Goal: Task Accomplishment & Management: Manage account settings

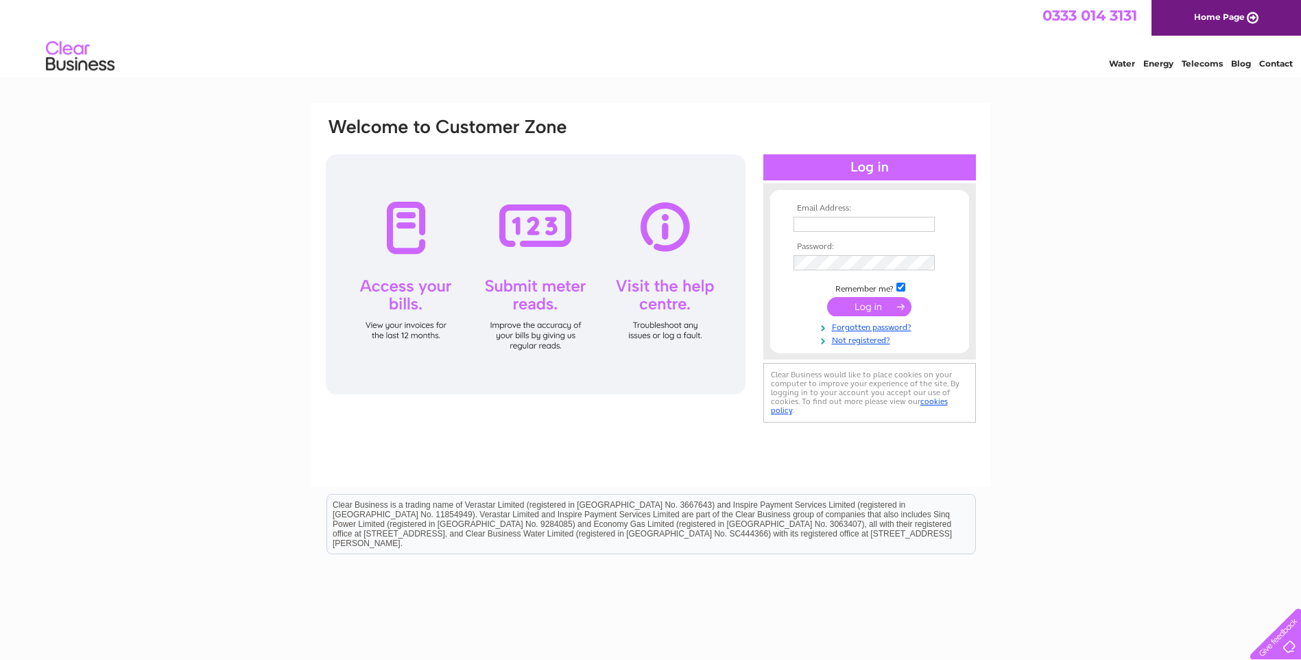
type input "amanda.barber@rusticoneapolitan.co.uk"
click at [885, 302] on input "submit" at bounding box center [869, 306] width 84 height 19
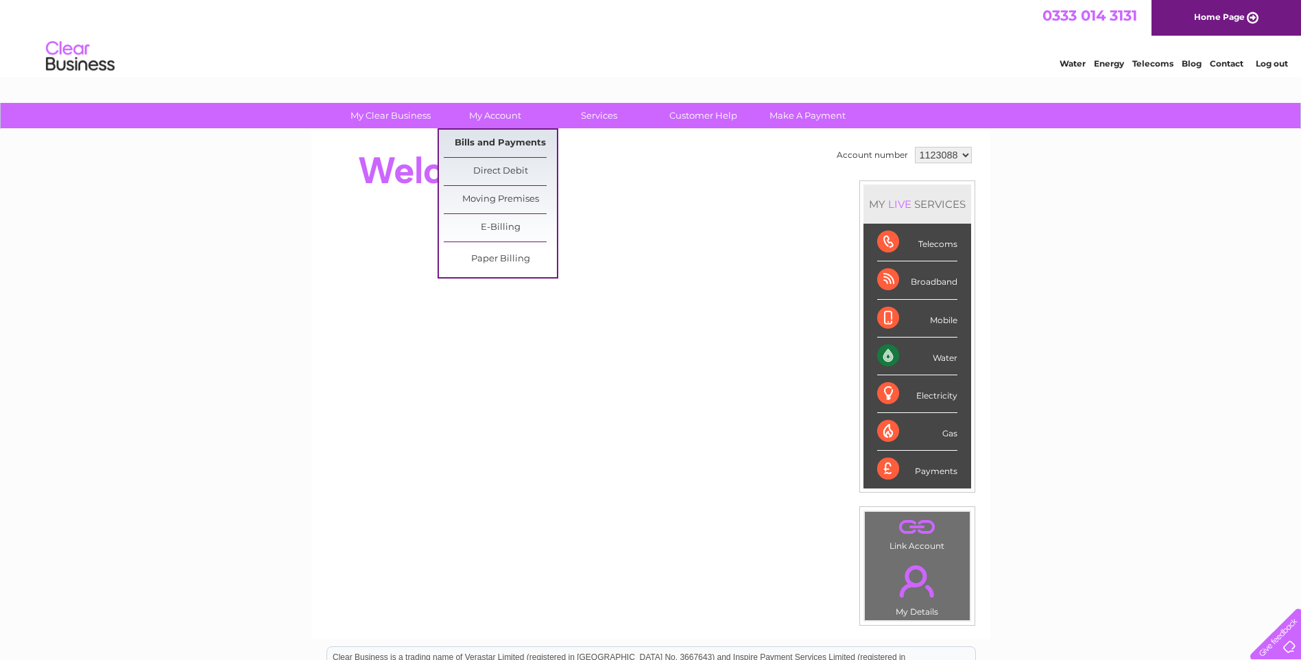
click at [486, 139] on link "Bills and Payments" at bounding box center [500, 143] width 113 height 27
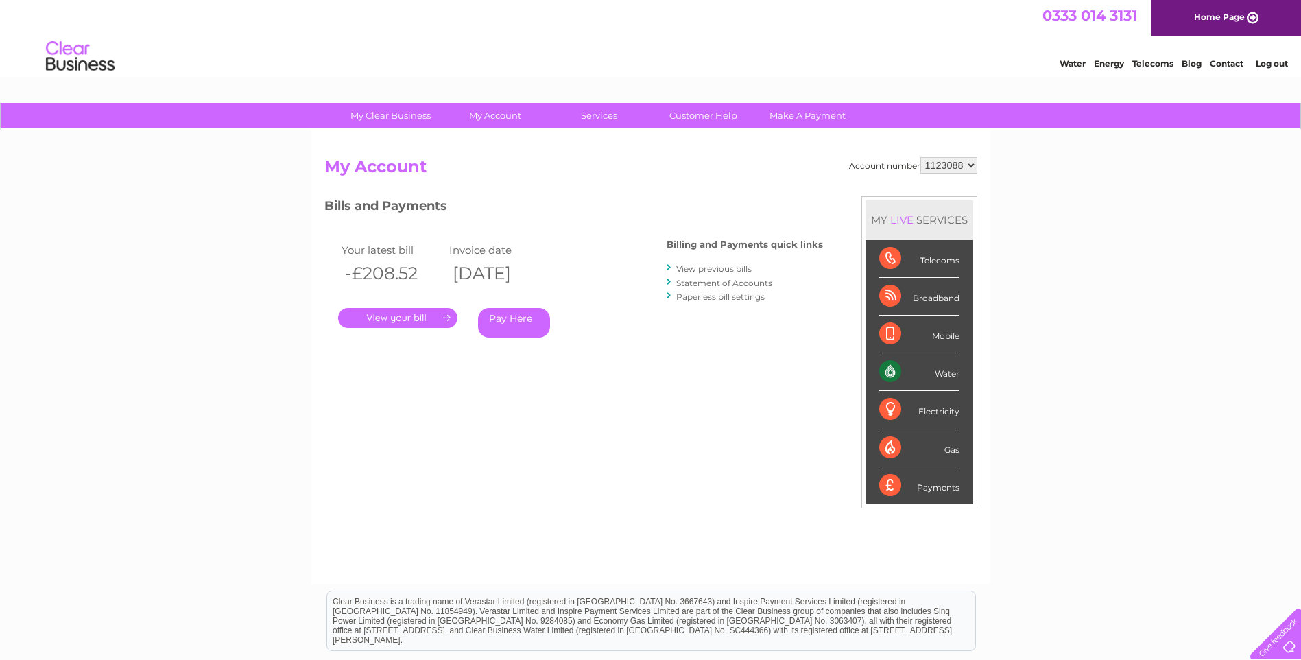
click at [387, 320] on link "." at bounding box center [397, 318] width 119 height 20
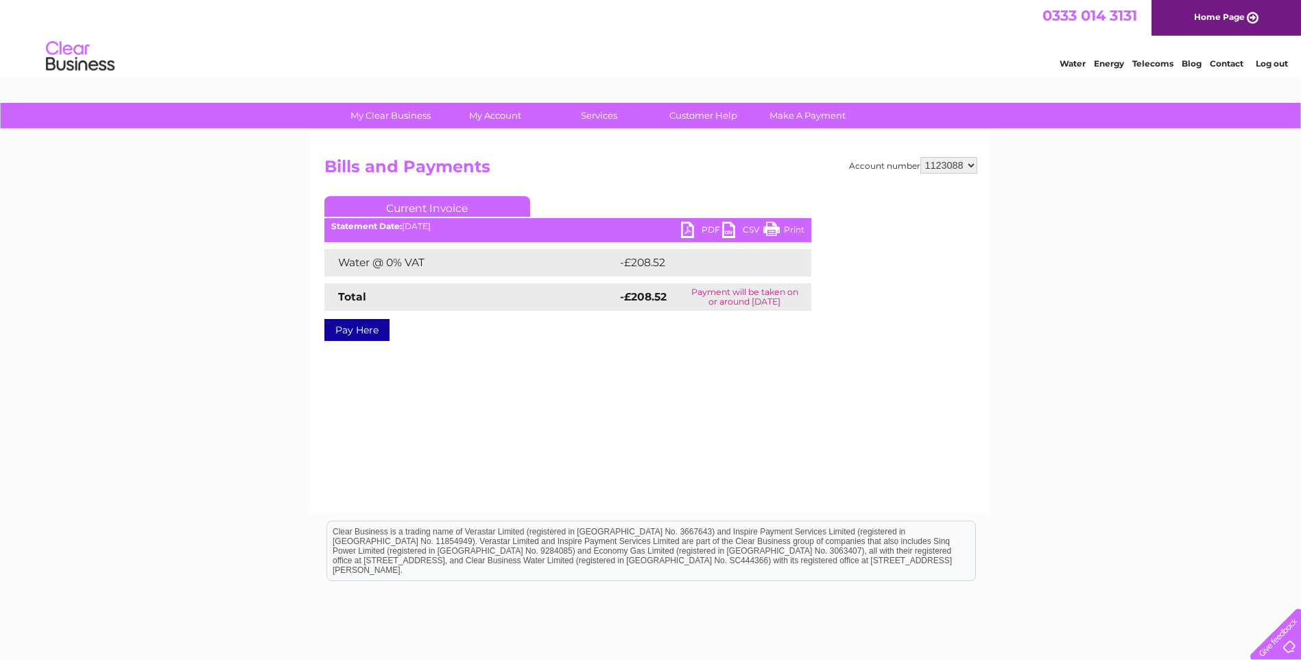
click at [704, 230] on link "PDF" at bounding box center [701, 231] width 41 height 20
